Goal: Use online tool/utility

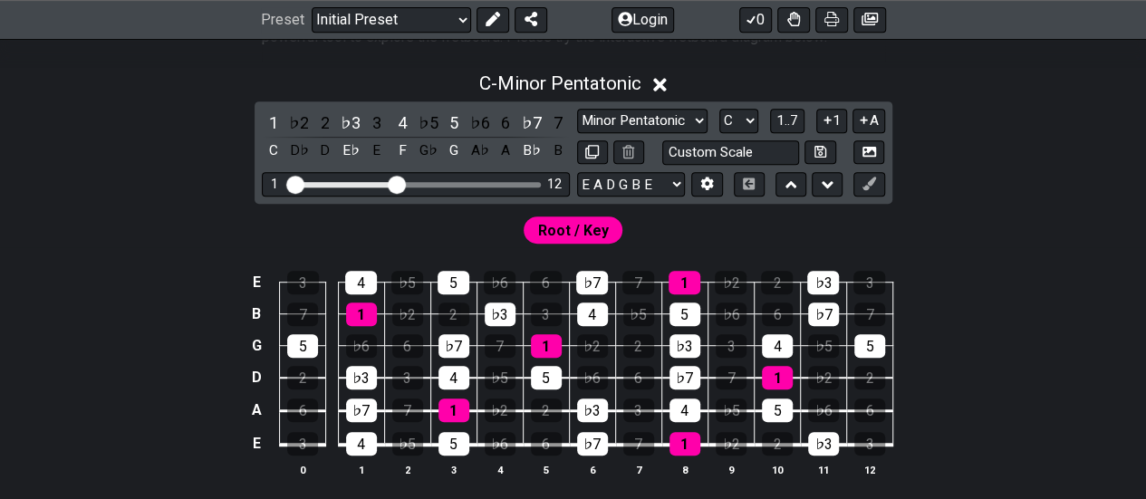
scroll to position [376, 0]
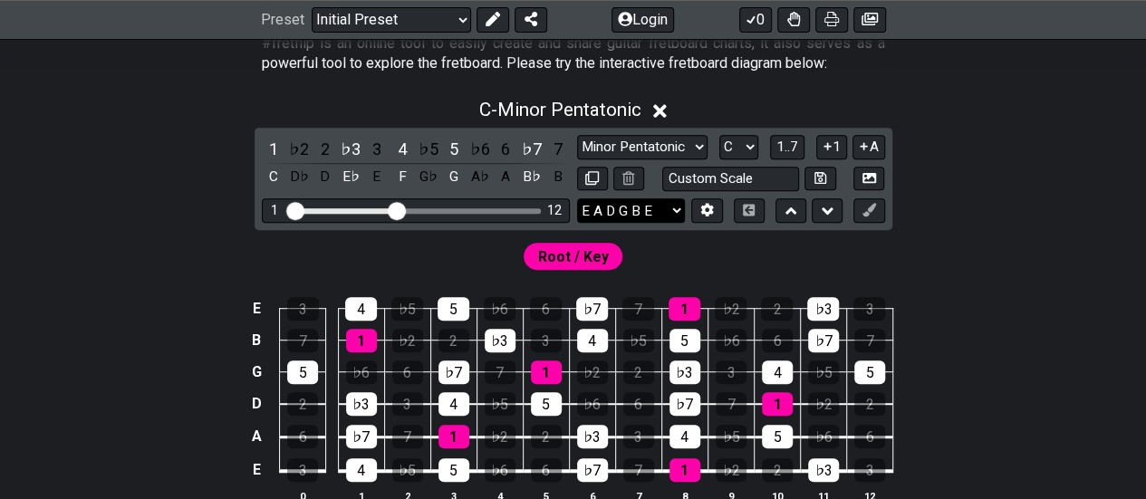
click at [645, 210] on select "E A D G B E E A D G B E E A D G B E B E A D F♯ B A D G C E A D A D G B E E♭ A♭ …" at bounding box center [631, 210] width 108 height 24
select select "D G C F A D"
click at [577, 198] on select "E A D G B E E A D G B E E A D G B E B E A D F♯ B A D G C E A D A D G B E E♭ A♭ …" at bounding box center [631, 210] width 108 height 24
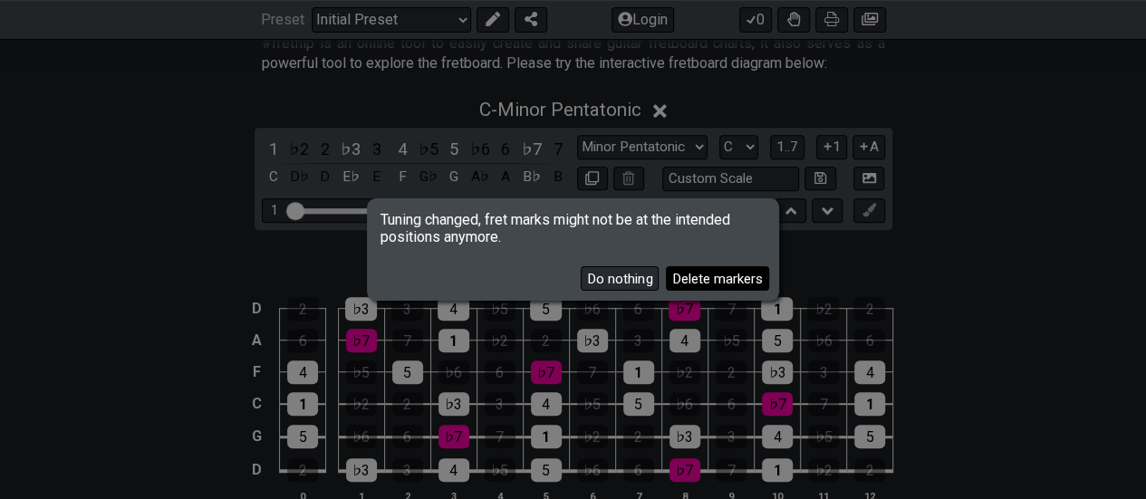
click at [685, 278] on button "Delete markers" at bounding box center [717, 278] width 103 height 24
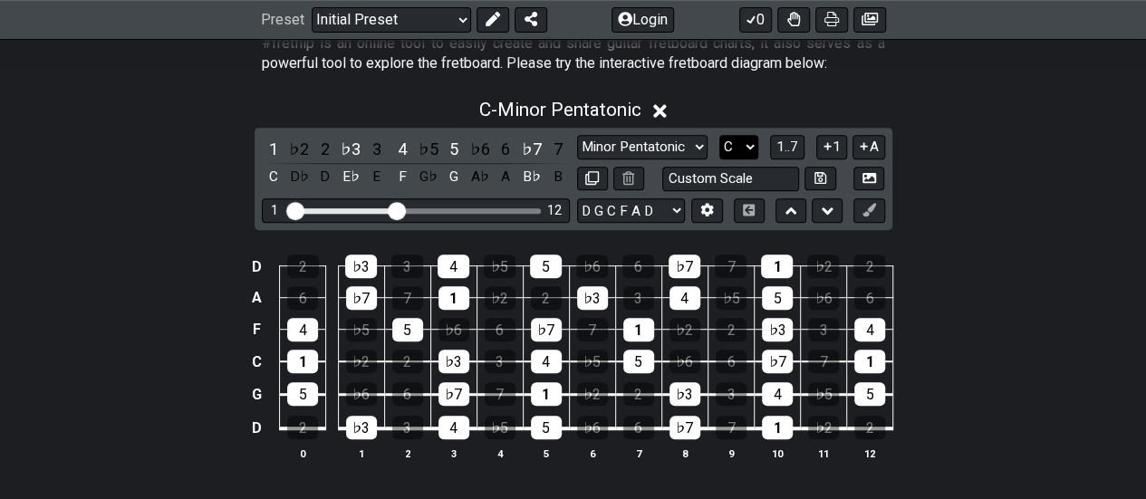
click at [736, 150] on select "A♭ A A♯ B♭ B C C♯ D♭ D D♯ E♭ E F F♯ G♭ G G♯" at bounding box center [739, 147] width 39 height 24
select select "D"
click at [720, 135] on select "A♭ A A♯ B♭ B C C♯ D♭ D D♯ E♭ E F F♯ G♭ G G♯" at bounding box center [739, 147] width 39 height 24
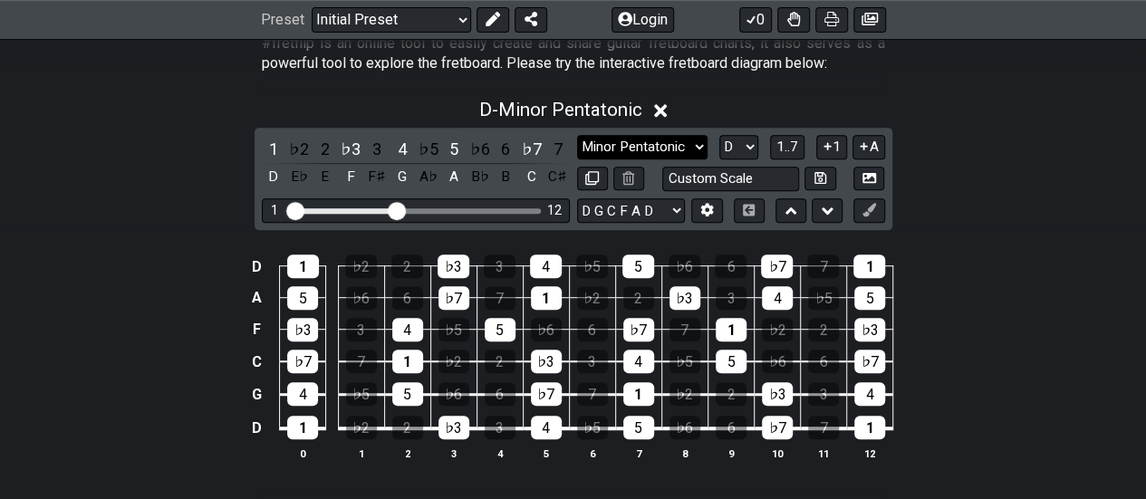
click at [704, 148] on select "Minor Pentatonic Click to edit Minor Pentatonic Major Pentatonic Minor Blues Ma…" at bounding box center [642, 147] width 130 height 24
click at [1051, 164] on div "D - Minor Pentatonic 1 ♭2 2 ♭3 3 4 ♭5 5 ♭6 6 ♭7 7 D E♭ E F F♯ G A♭ A B♭ B C C♯ …" at bounding box center [573, 287] width 1146 height 398
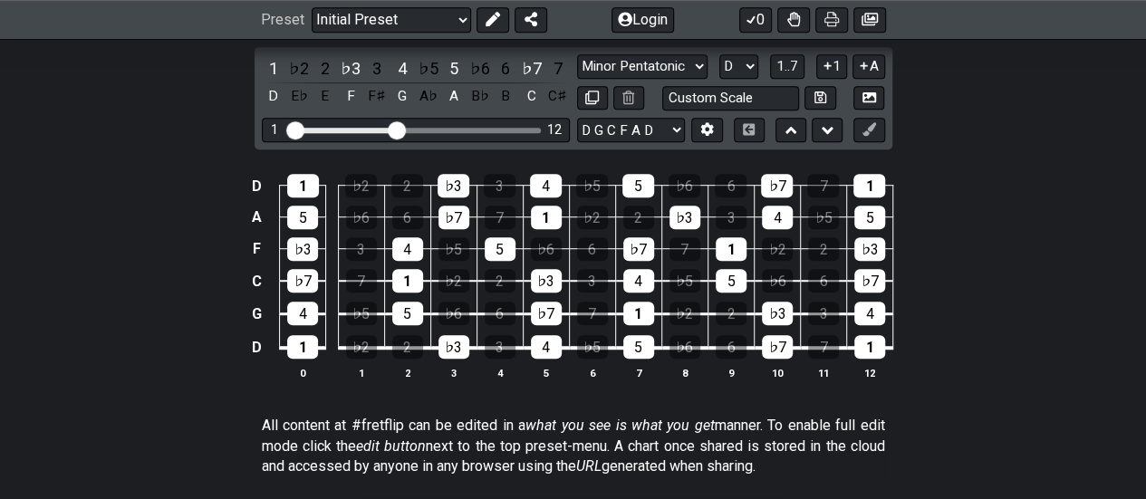
scroll to position [458, 0]
